Goal: Browse casually

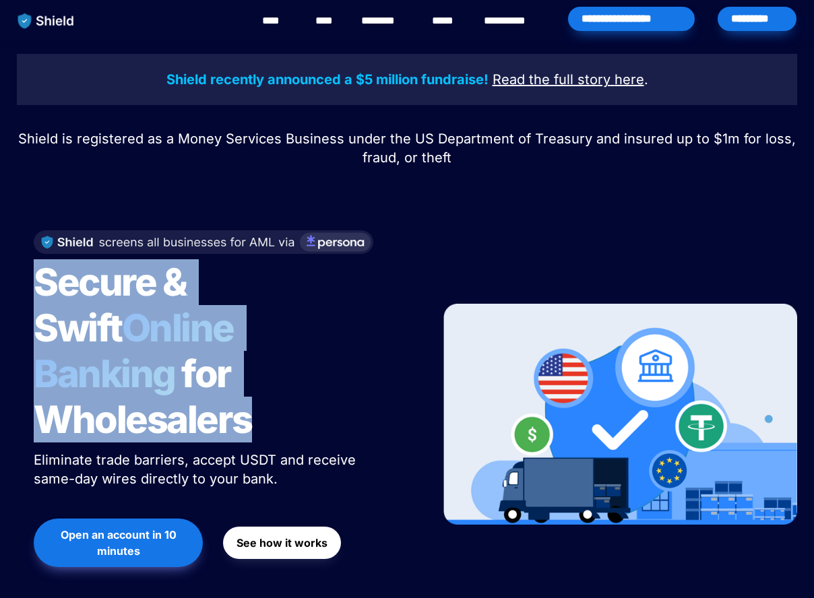
drag, startPoint x: 34, startPoint y: 284, endPoint x: 300, endPoint y: 370, distance: 279.5
click at [300, 370] on h1 "Secure & Swift Online Banking for Wholesalers" at bounding box center [202, 351] width 337 height 194
copy h1 "Secure & Swift Online Banking for Wholesalers"
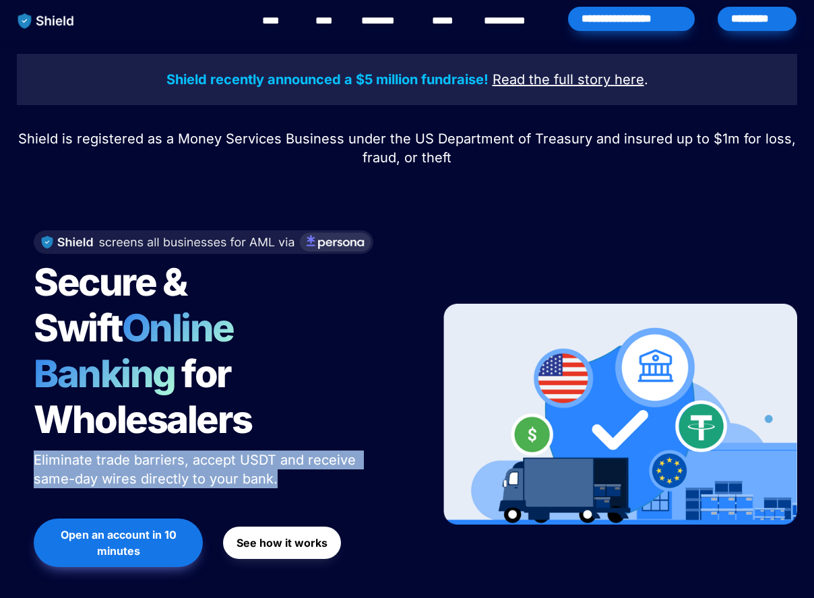
drag, startPoint x: 35, startPoint y: 412, endPoint x: 309, endPoint y: 435, distance: 275.1
click at [309, 448] on p "Eliminate trade barriers, accept USDT and receive same-day wires directly to yo…" at bounding box center [202, 469] width 337 height 43
copy span "Eliminate trade barriers, accept USDT and receive same-day wires directly to yo…"
